Goal: Find specific page/section: Find specific page/section

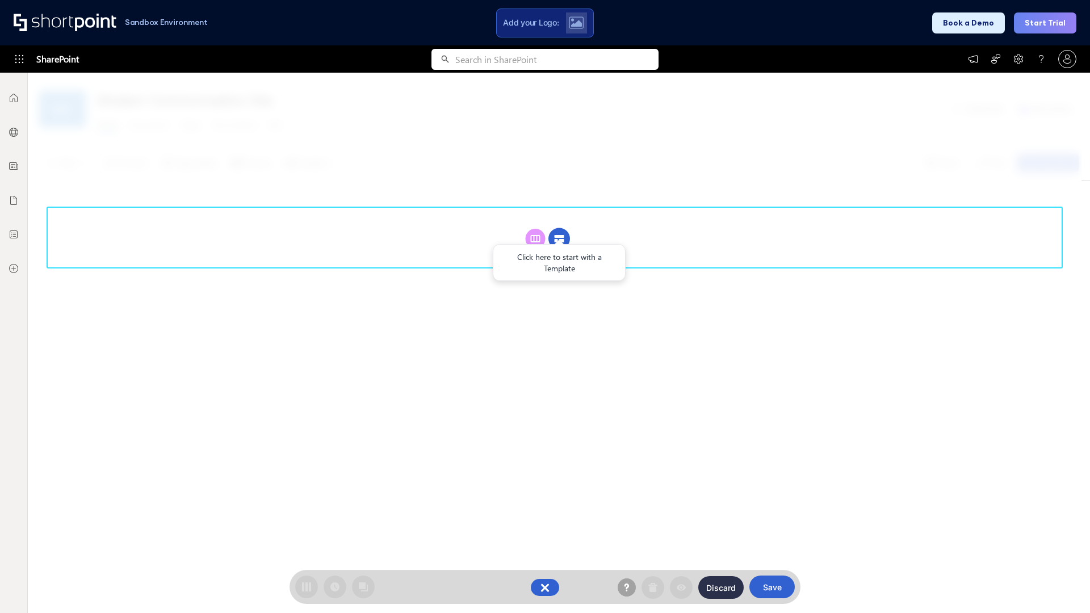
click at [559, 239] on circle at bounding box center [560, 239] width 22 height 22
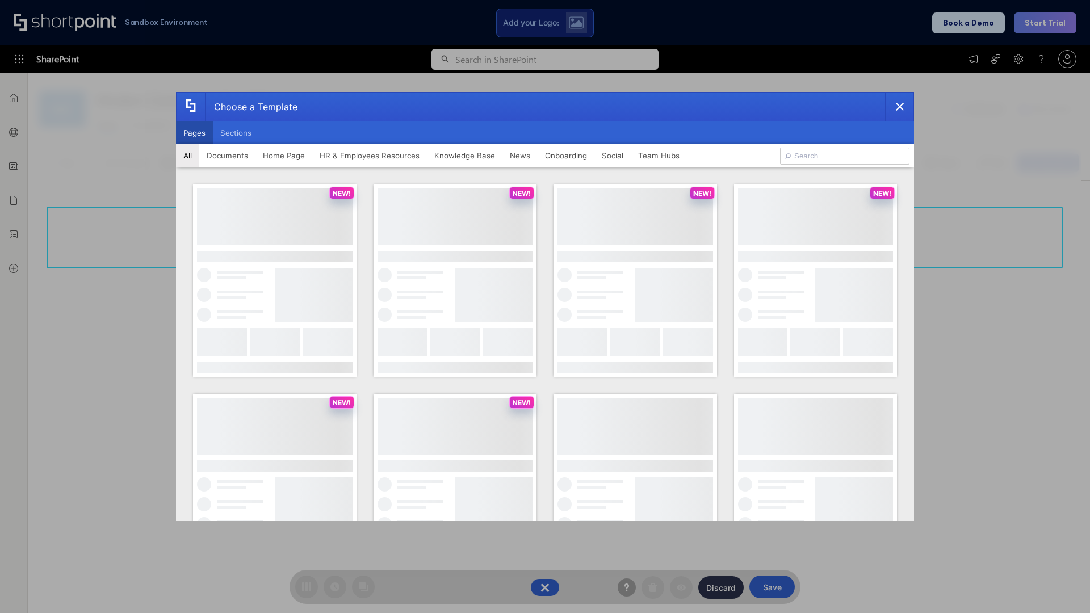
click at [194, 133] on button "Pages" at bounding box center [194, 133] width 37 height 23
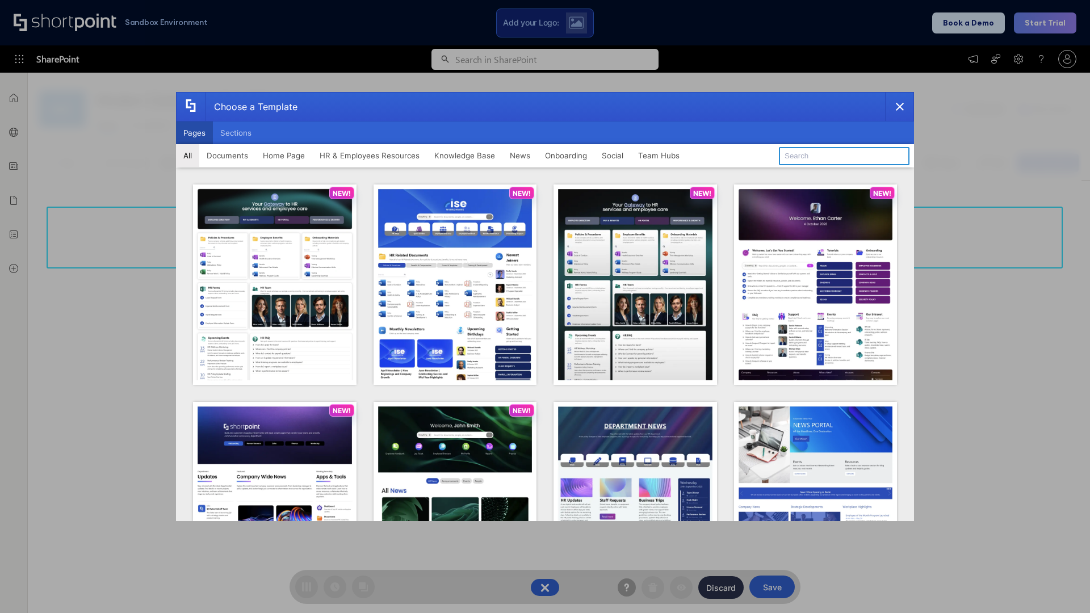
type input "Knowledge Portal 5"
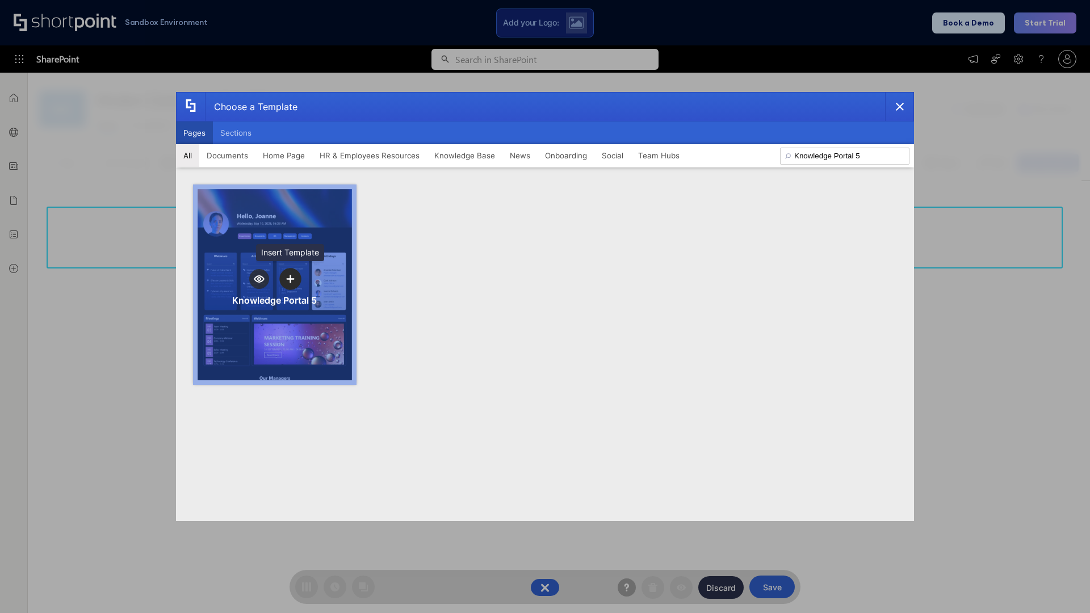
click at [290, 279] on icon "template selector" at bounding box center [290, 279] width 8 height 8
